Goal: Navigation & Orientation: Find specific page/section

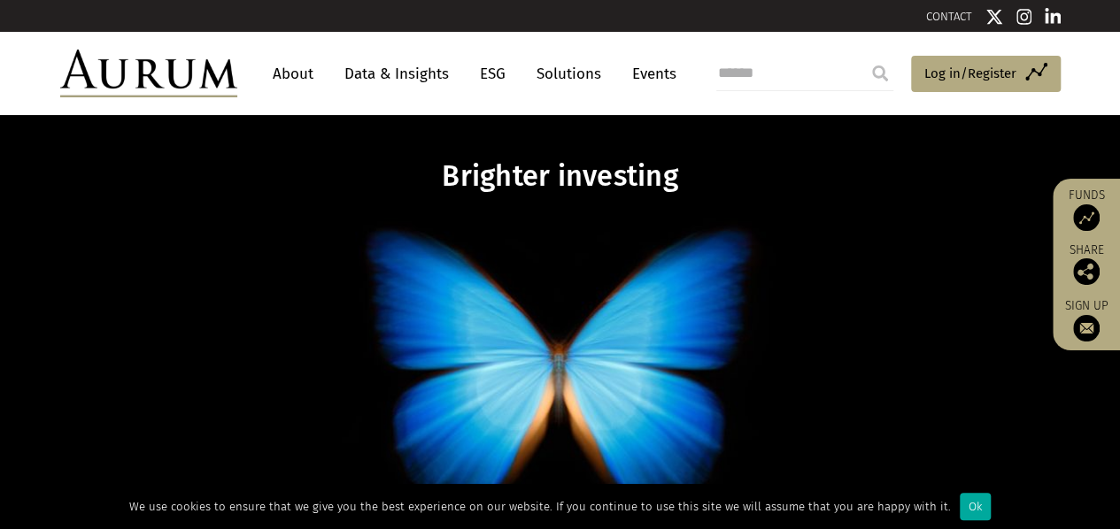
click at [562, 75] on link "Solutions" at bounding box center [569, 74] width 82 height 33
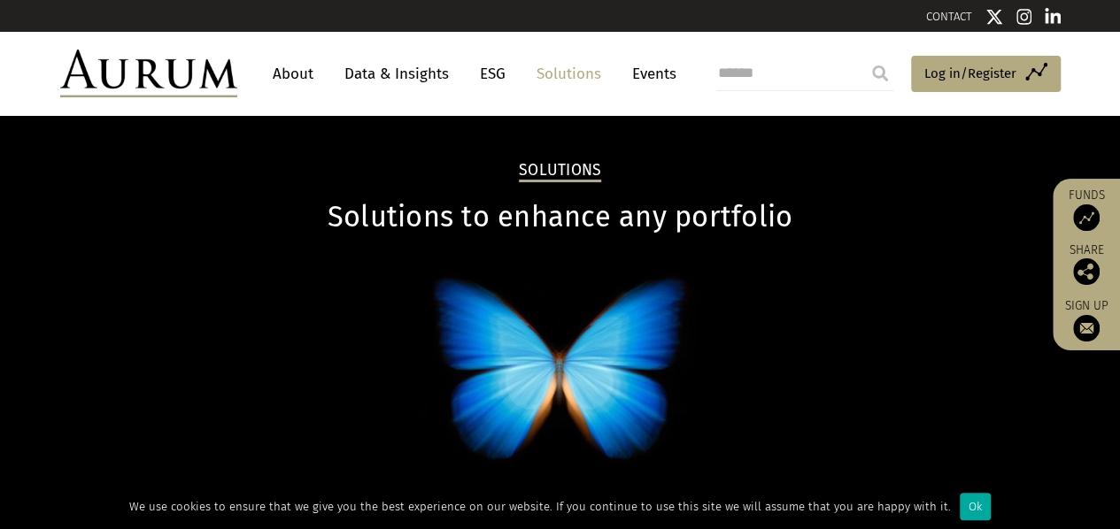
click at [657, 79] on link "Events" at bounding box center [649, 74] width 53 height 33
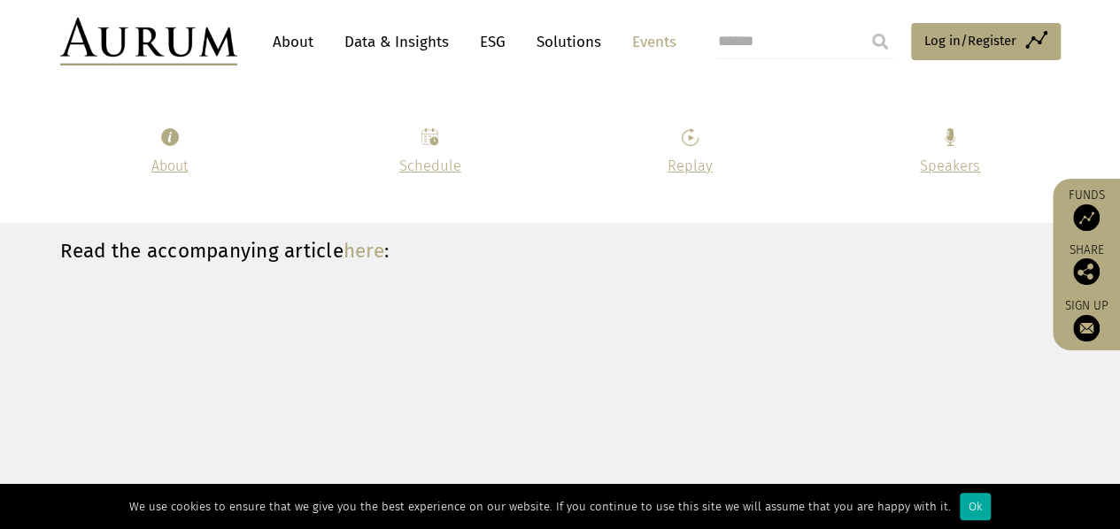
scroll to position [4958, 0]
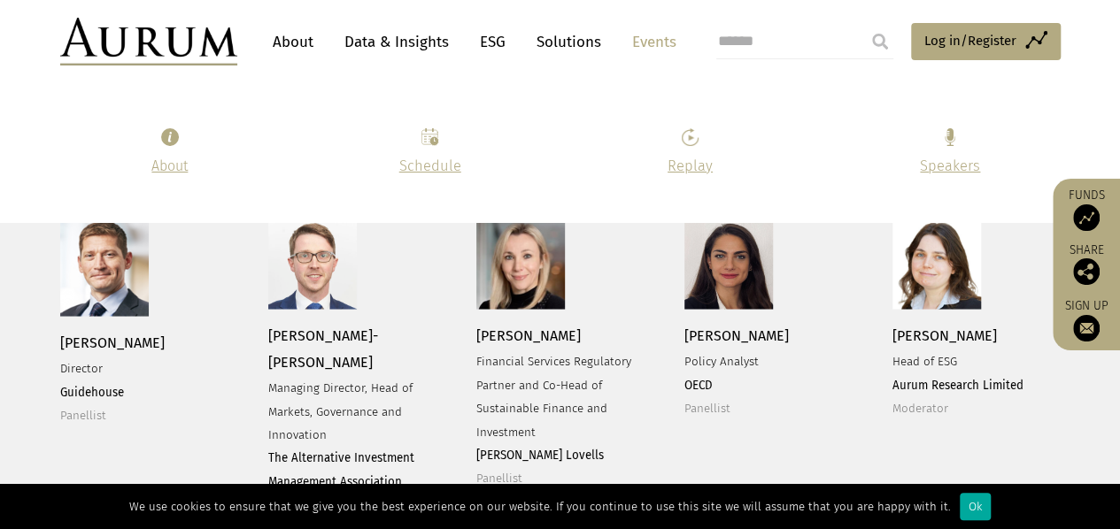
click at [297, 34] on link "About" at bounding box center [293, 42] width 58 height 33
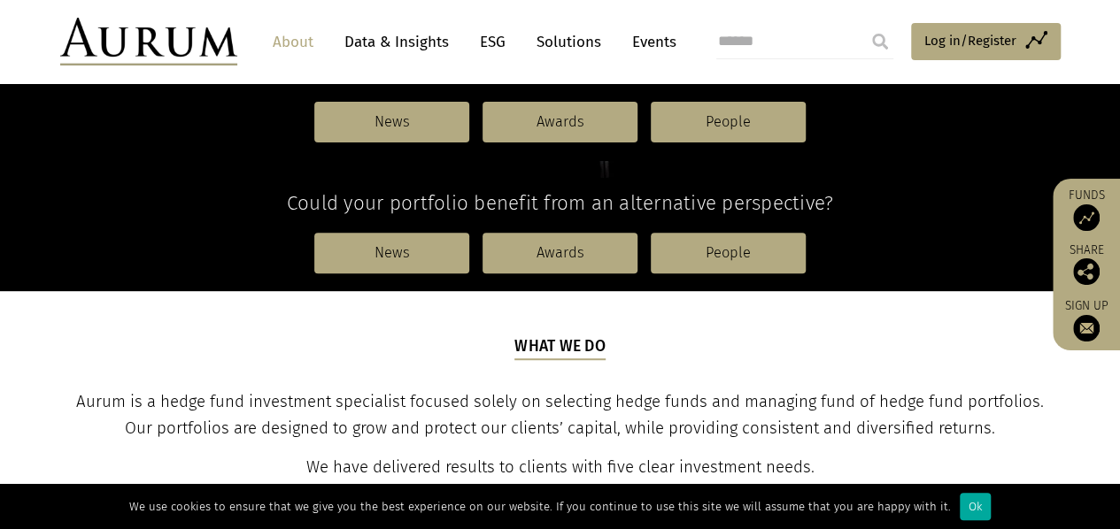
scroll to position [620, 0]
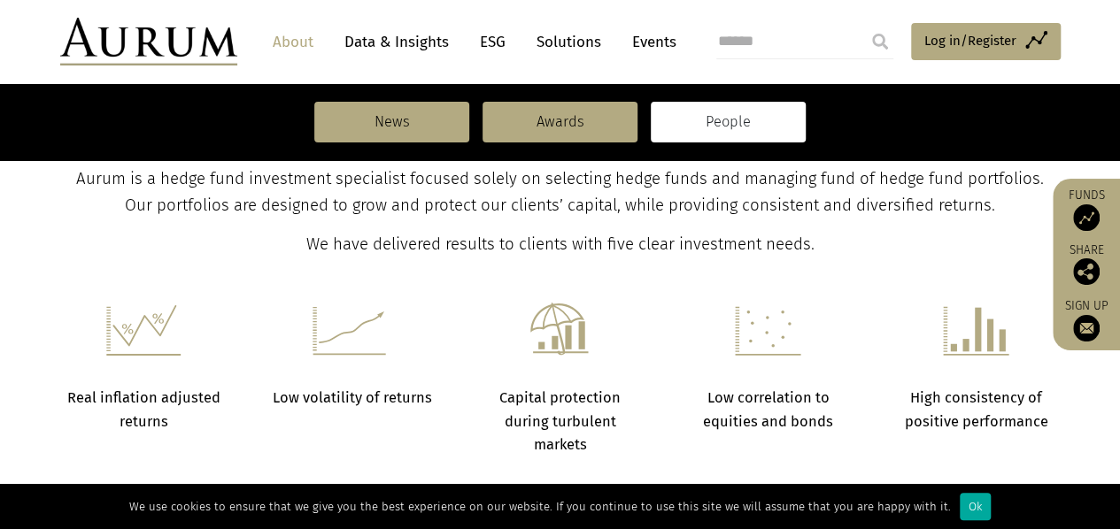
click at [698, 123] on link "People" at bounding box center [728, 122] width 155 height 41
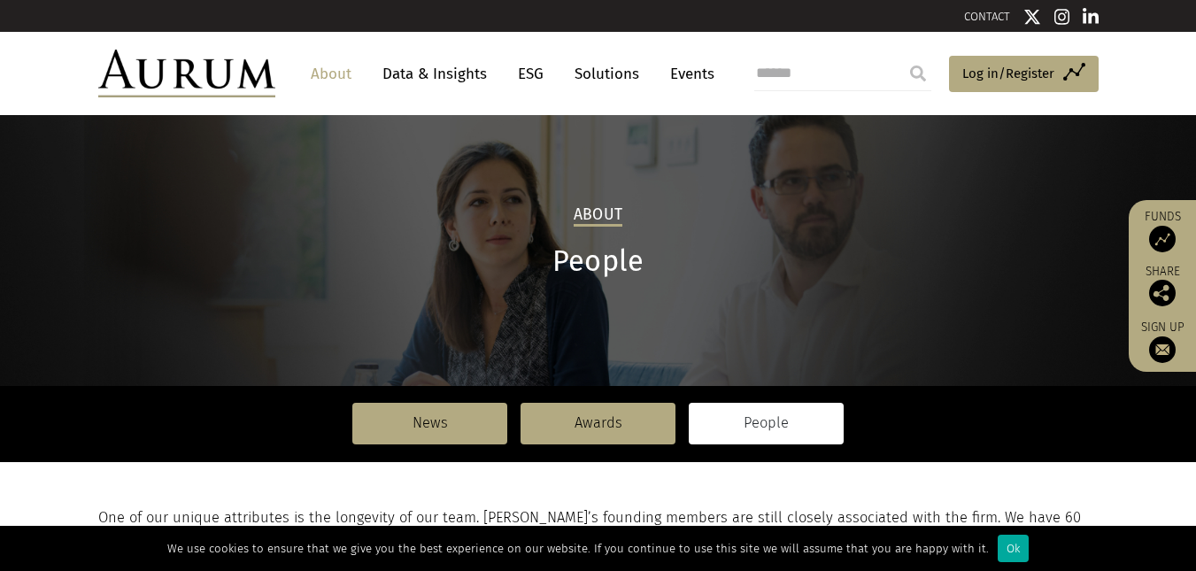
click at [599, 70] on link "Solutions" at bounding box center [607, 74] width 82 height 33
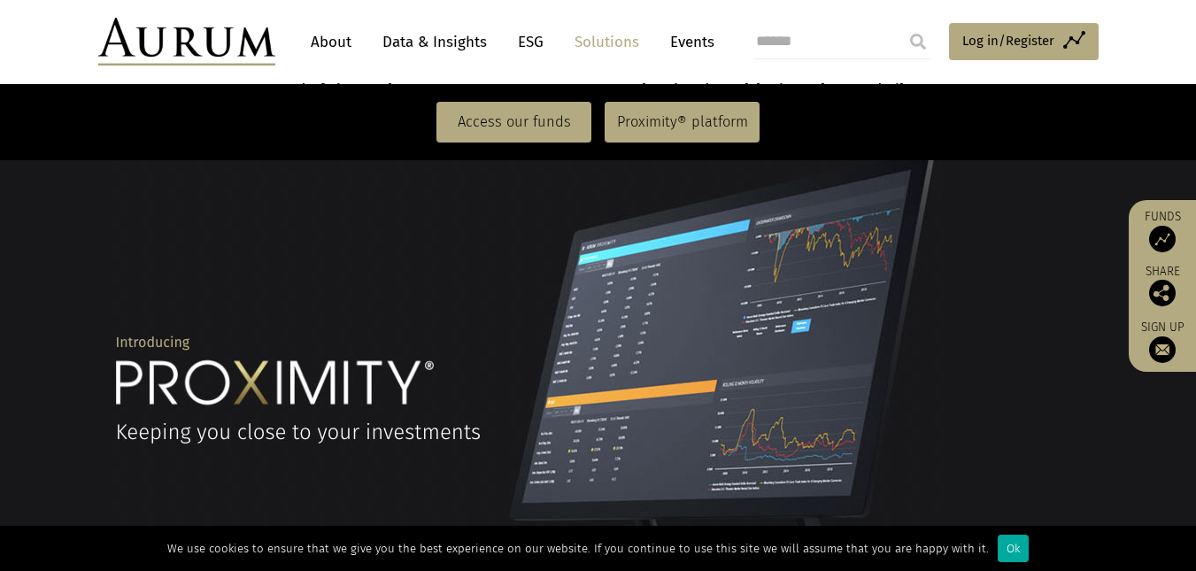
scroll to position [1062, 0]
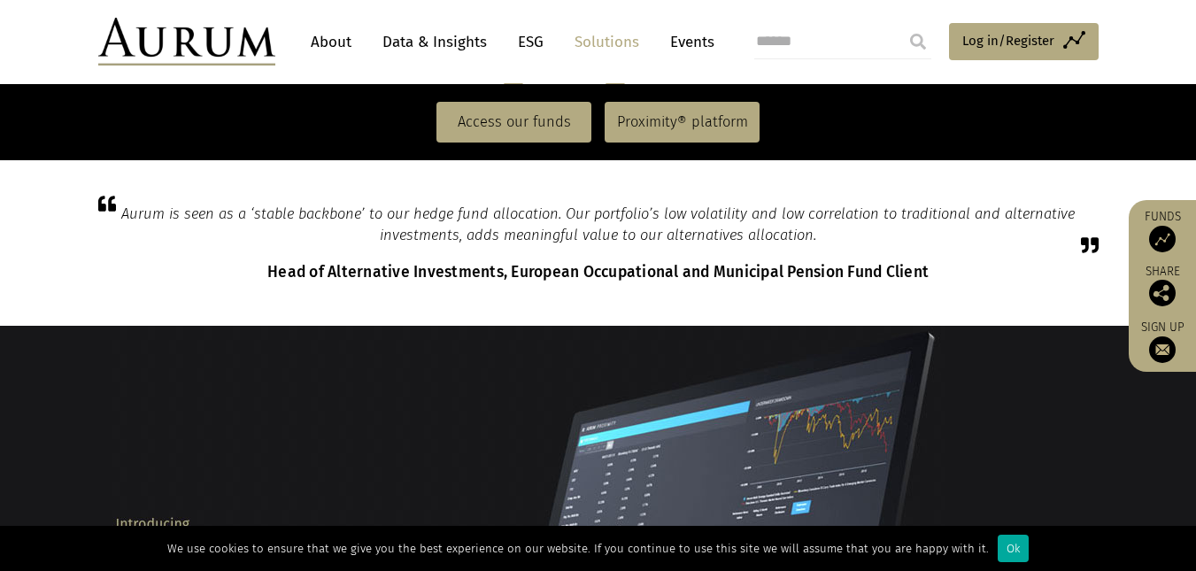
click at [537, 41] on link "ESG" at bounding box center [530, 42] width 43 height 33
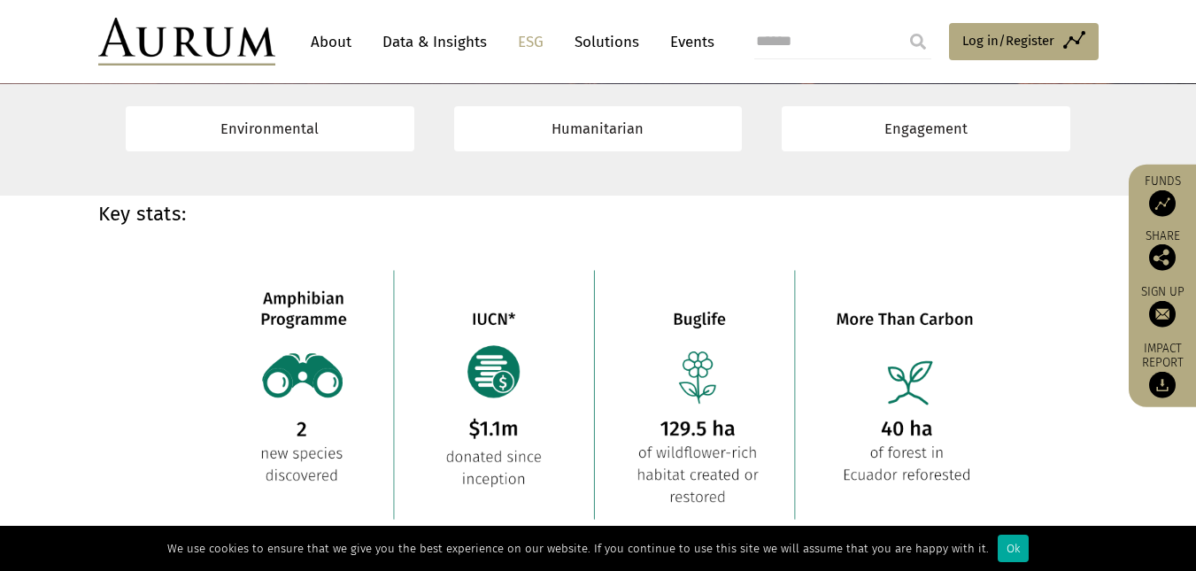
scroll to position [1240, 0]
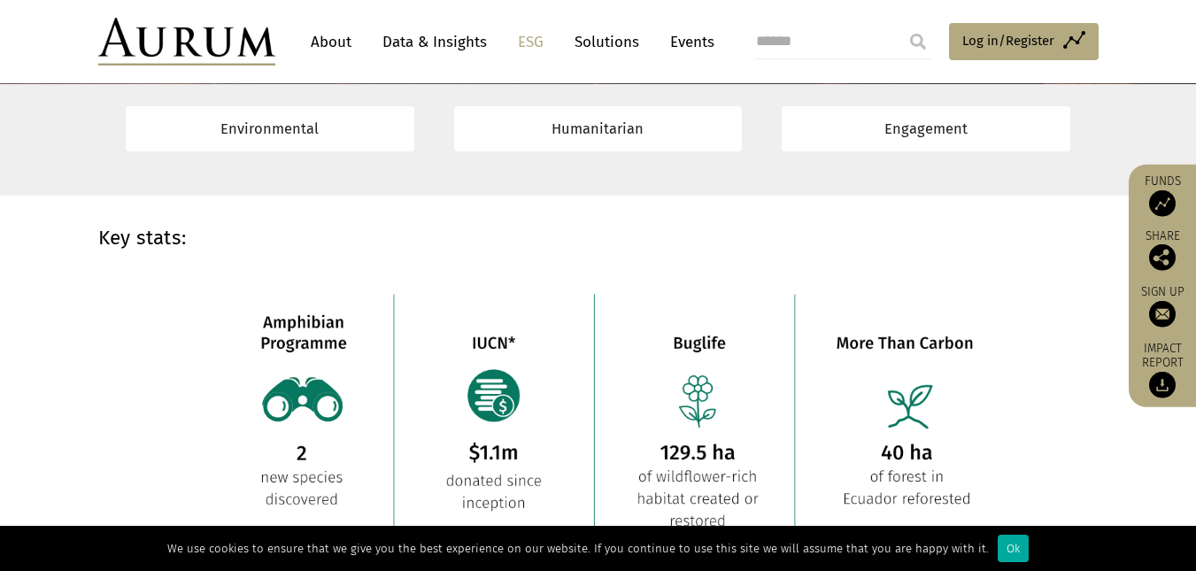
click at [225, 43] on img at bounding box center [186, 42] width 177 height 48
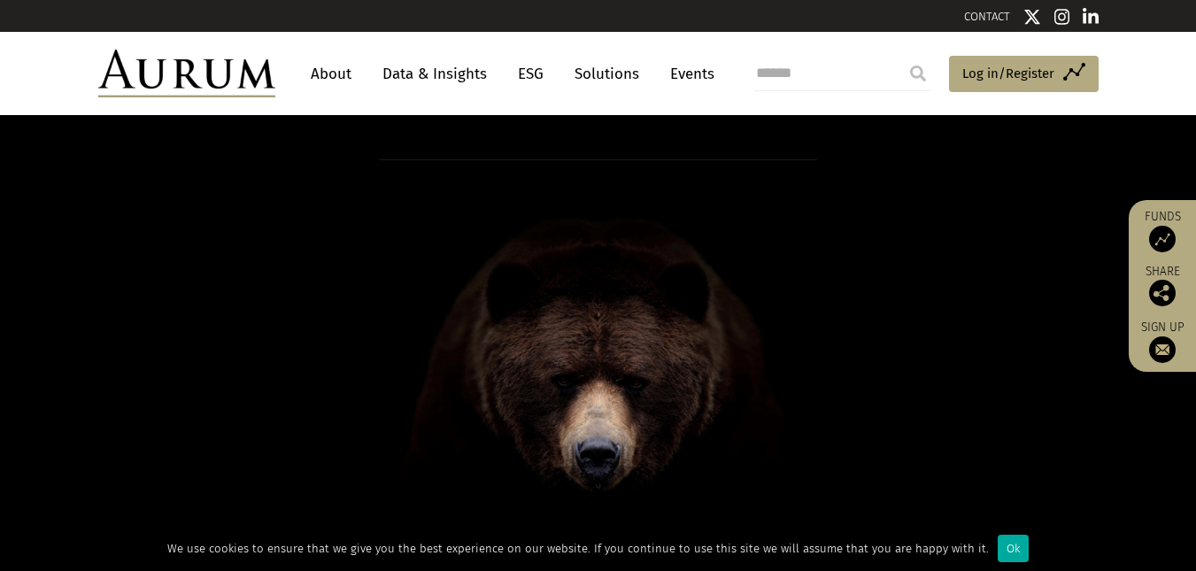
click at [221, 80] on img at bounding box center [186, 74] width 177 height 48
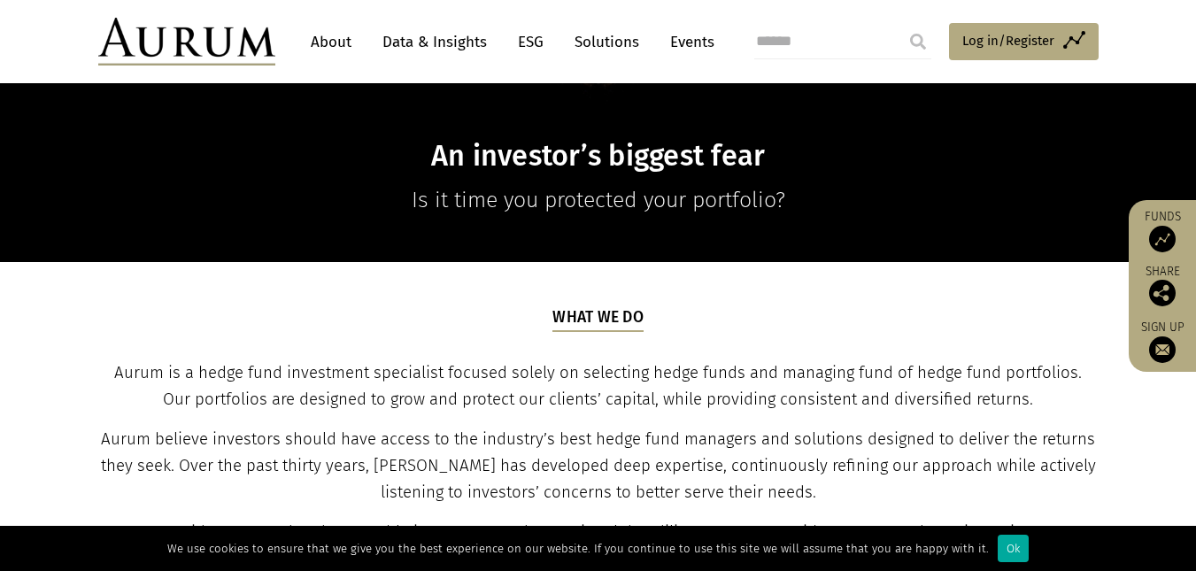
scroll to position [443, 0]
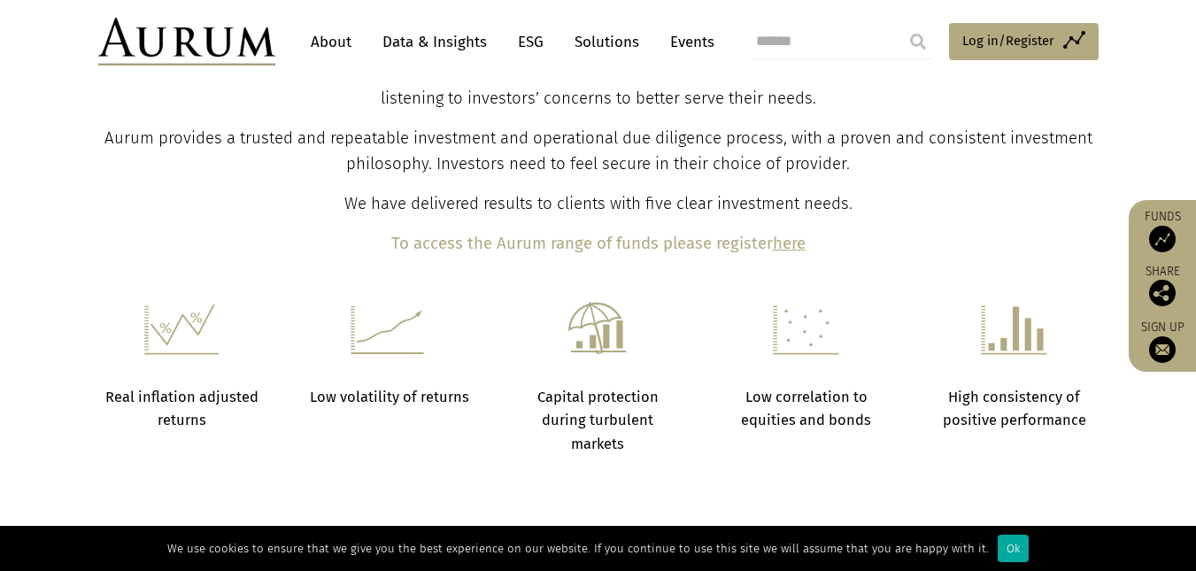
scroll to position [797, 0]
click at [791, 246] on b "here" at bounding box center [789, 245] width 33 height 19
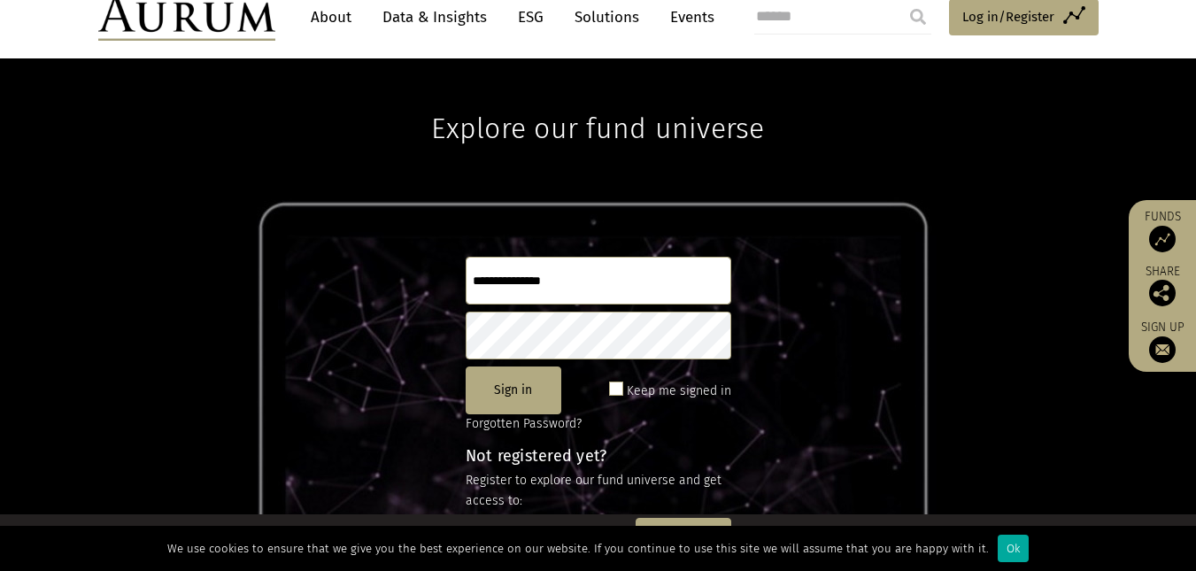
scroll to position [89, 0]
